Goal: Transaction & Acquisition: Book appointment/travel/reservation

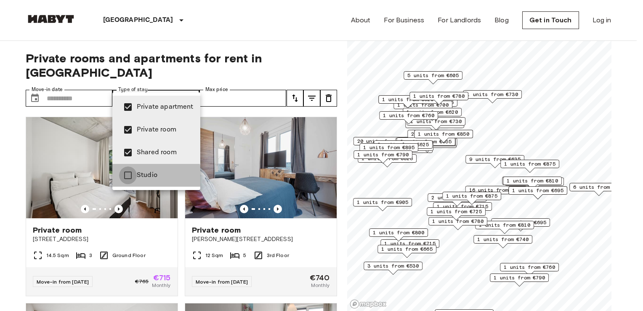
type input "**********"
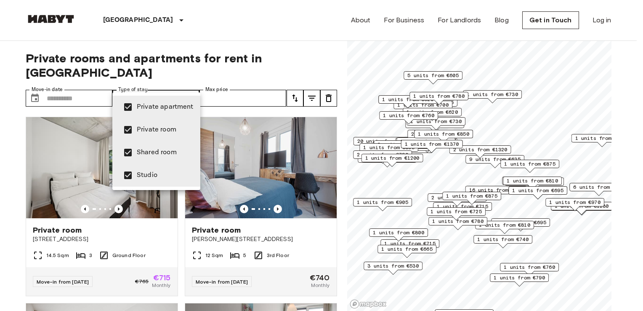
drag, startPoint x: 536, startPoint y: 163, endPoint x: 534, endPoint y: 153, distance: 9.8
click at [534, 153] on div at bounding box center [321, 155] width 643 height 311
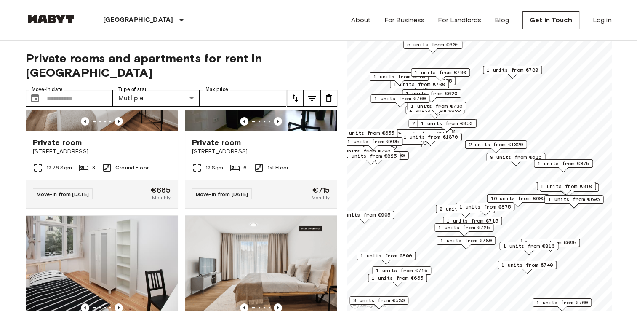
scroll to position [274, 0]
click at [56, 208] on div "Private room [STREET_ADDRESS] 1st Floor Move-in from [DATE] €695 Monthly" at bounding box center [98, 301] width 159 height 186
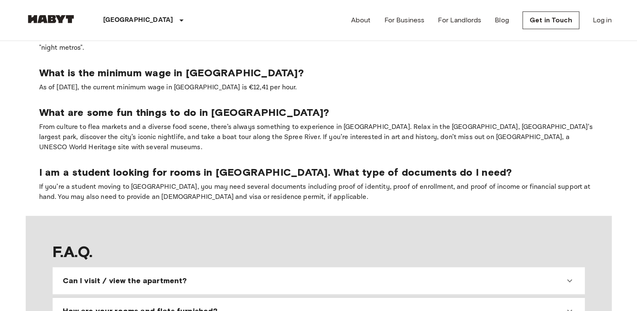
scroll to position [598, 0]
